Goal: Find contact information: Find contact information

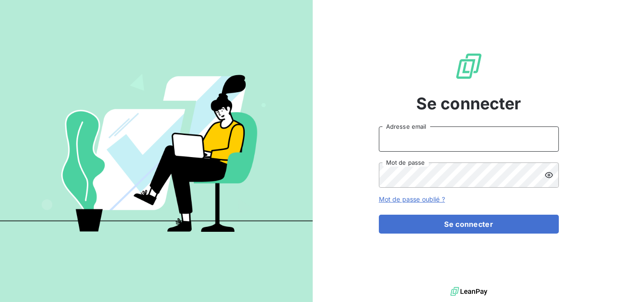
click at [418, 137] on input "Adresse email" at bounding box center [469, 138] width 180 height 25
type input "[EMAIL_ADDRESS][DOMAIN_NAME]"
click at [379, 215] on button "Se connecter" at bounding box center [469, 224] width 180 height 19
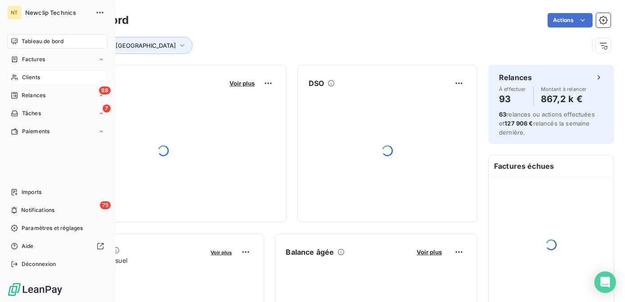
click at [21, 78] on div "Clients" at bounding box center [57, 77] width 100 height 14
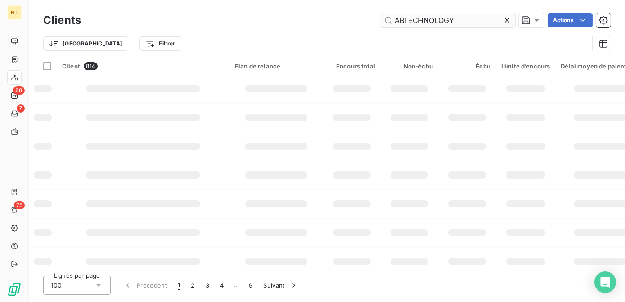
type input "ABTECHNOLOGY"
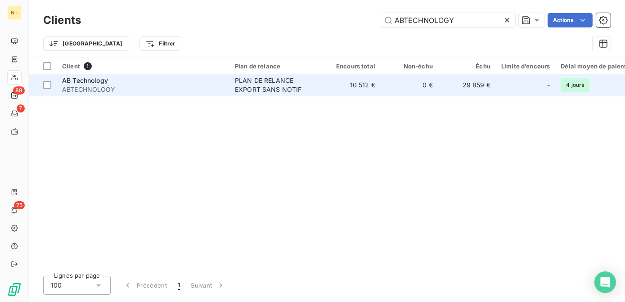
click at [264, 77] on div "PLAN DE RELANCE EXPORT SANS NOTIF" at bounding box center [276, 85] width 83 height 18
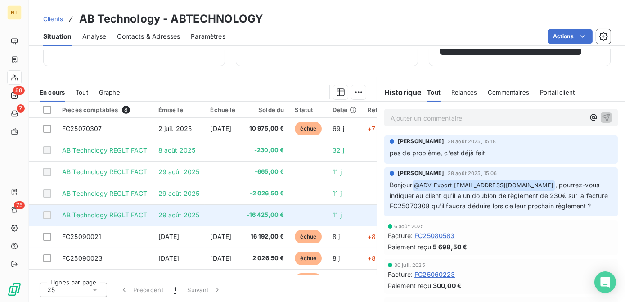
scroll to position [19, 0]
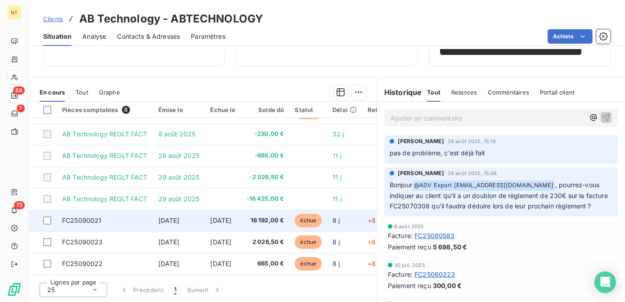
click at [241, 223] on td "[DATE]" at bounding box center [223, 221] width 36 height 22
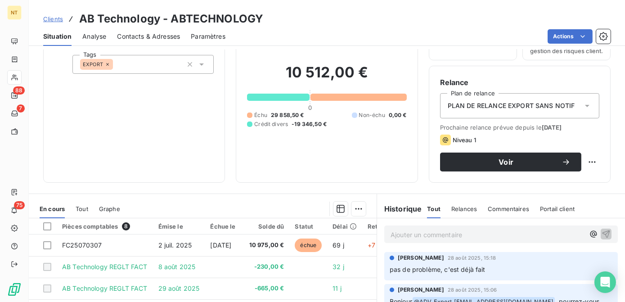
scroll to position [180, 0]
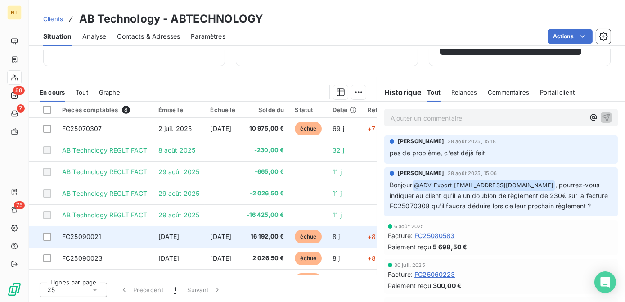
click at [274, 240] on span "16 192,00 €" at bounding box center [266, 236] width 38 height 9
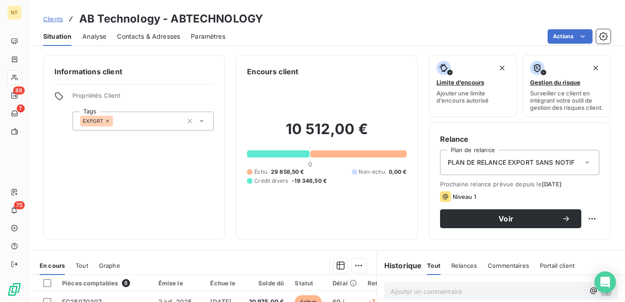
click at [120, 36] on span "Contacts & Adresses" at bounding box center [148, 36] width 63 height 9
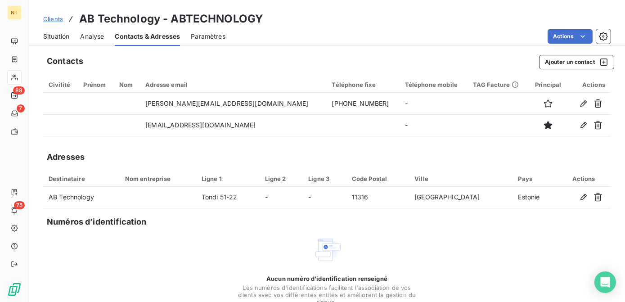
click at [89, 38] on span "Analyse" at bounding box center [92, 36] width 24 height 9
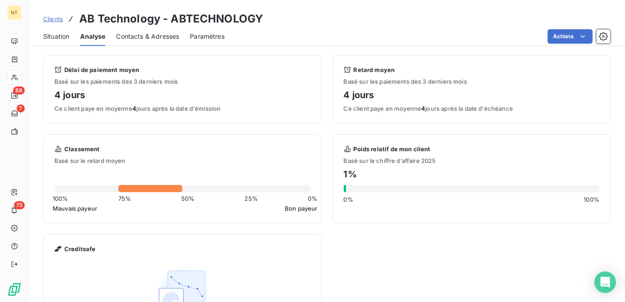
click at [130, 34] on span "Contacts & Adresses" at bounding box center [147, 36] width 63 height 9
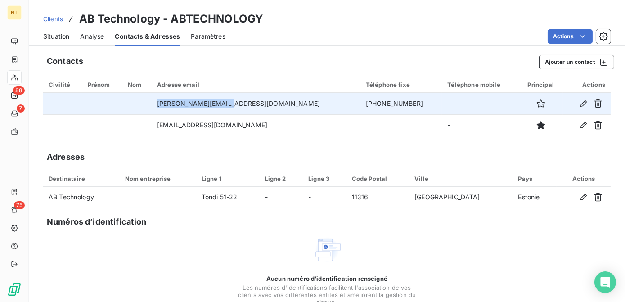
drag, startPoint x: 256, startPoint y: 106, endPoint x: 187, endPoint y: 104, distance: 68.9
click at [187, 104] on td "[PERSON_NAME][EMAIL_ADDRESS][DOMAIN_NAME]" at bounding box center [256, 104] width 209 height 22
copy td "[PERSON_NAME][EMAIL_ADDRESS][DOMAIN_NAME]"
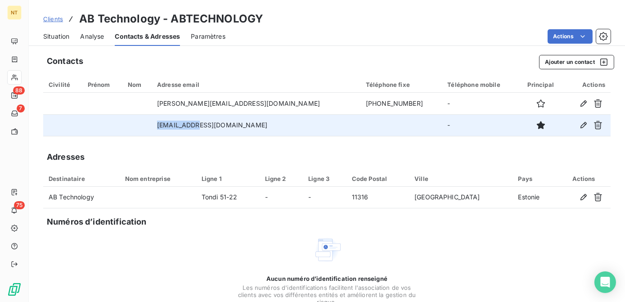
drag, startPoint x: 243, startPoint y: 126, endPoint x: 181, endPoint y: 128, distance: 62.1
click at [181, 128] on td "[EMAIL_ADDRESS][DOMAIN_NAME]" at bounding box center [256, 125] width 209 height 22
copy td "[EMAIL_ADDRESS][DOMAIN_NAME]"
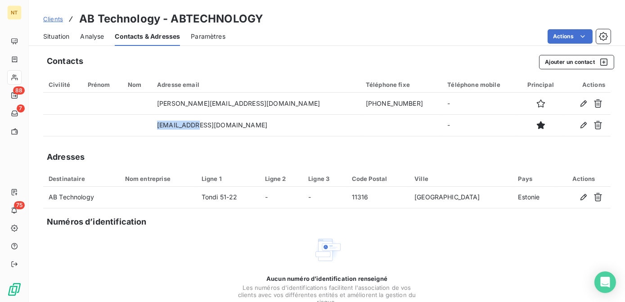
click at [63, 40] on span "Situation" at bounding box center [56, 36] width 26 height 9
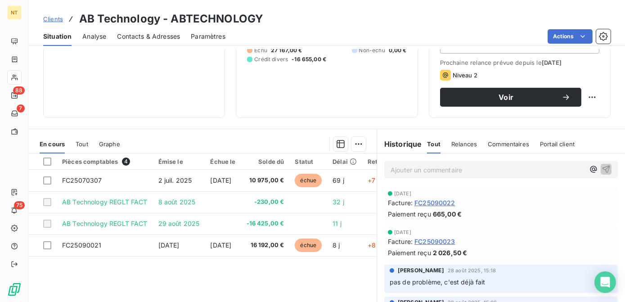
scroll to position [122, 0]
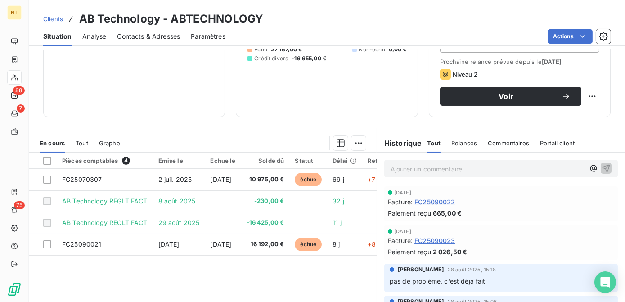
click at [425, 173] on p "Ajouter un commentaire ﻿" at bounding box center [488, 168] width 194 height 11
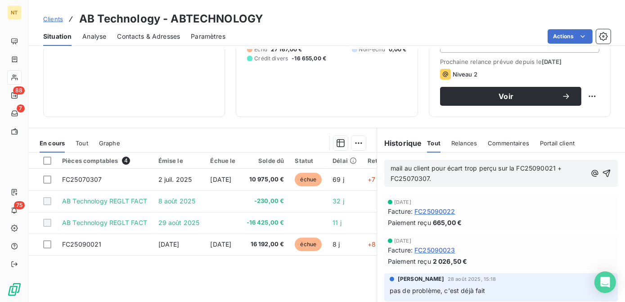
click at [427, 174] on span "mail au client pour écart trop perçu sur la FC25090021 + FC25070307." at bounding box center [477, 173] width 173 height 18
click at [438, 182] on span "mail au client LE 09/09 concernant écart trop perçu sur la FC25090021 + FC25070…" at bounding box center [479, 173] width 176 height 18
click at [472, 182] on span "mail au client LE 09/09 concernant écart trop perçu sur la FC25090021 + FC25070…" at bounding box center [479, 173] width 176 height 18
drag, startPoint x: 477, startPoint y: 185, endPoint x: 435, endPoint y: 190, distance: 42.6
click at [435, 184] on p "mail au client LE 09/09 concernant écart trop perçu sur la FC25090021 + FC25070…" at bounding box center [490, 173] width 198 height 21
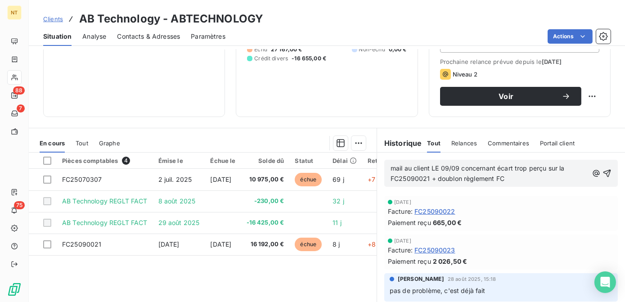
click at [507, 184] on p "mail au client LE 09/09 concernant écart trop perçu sur la FC25090021 + doublon…" at bounding box center [490, 173] width 198 height 21
click at [603, 177] on icon "button" at bounding box center [607, 174] width 8 height 8
